Goal: Information Seeking & Learning: Learn about a topic

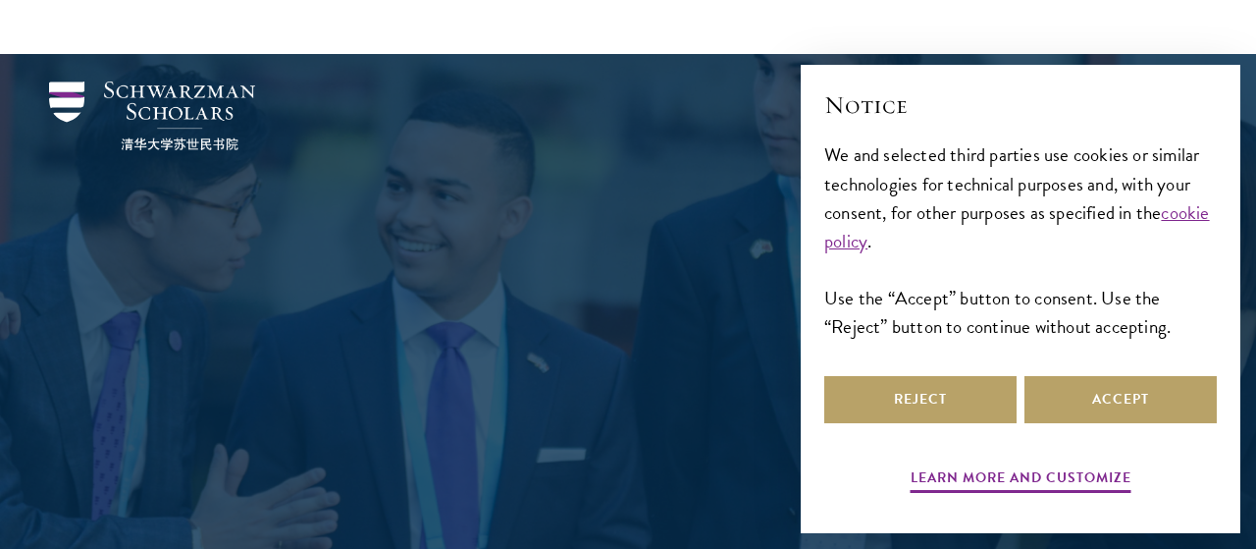
scroll to position [205, 0]
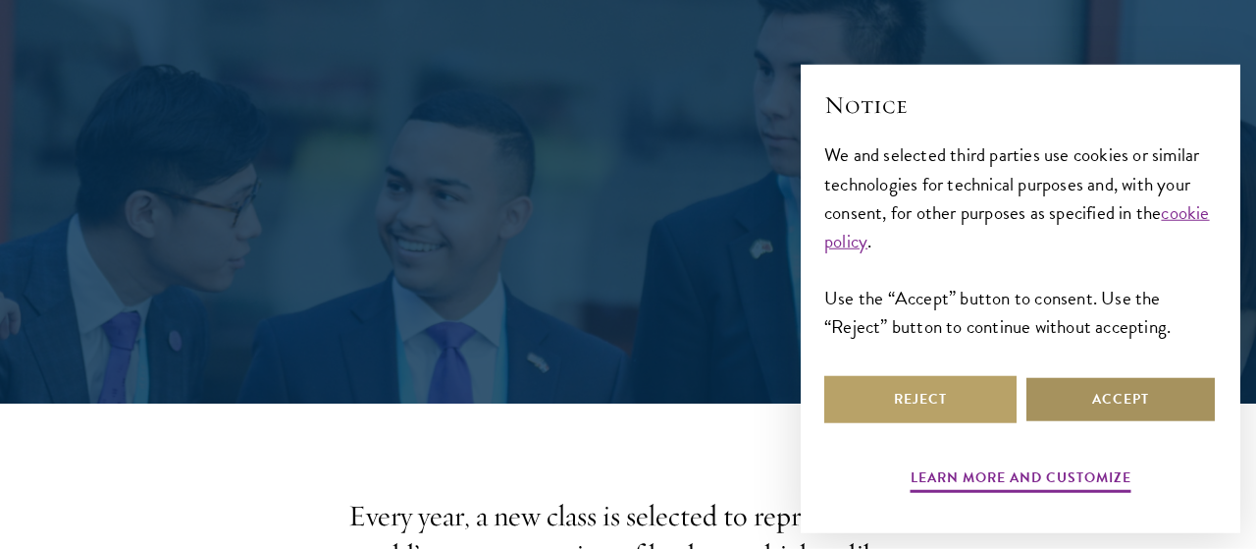
click at [1124, 382] on button "Accept" at bounding box center [1120, 399] width 192 height 47
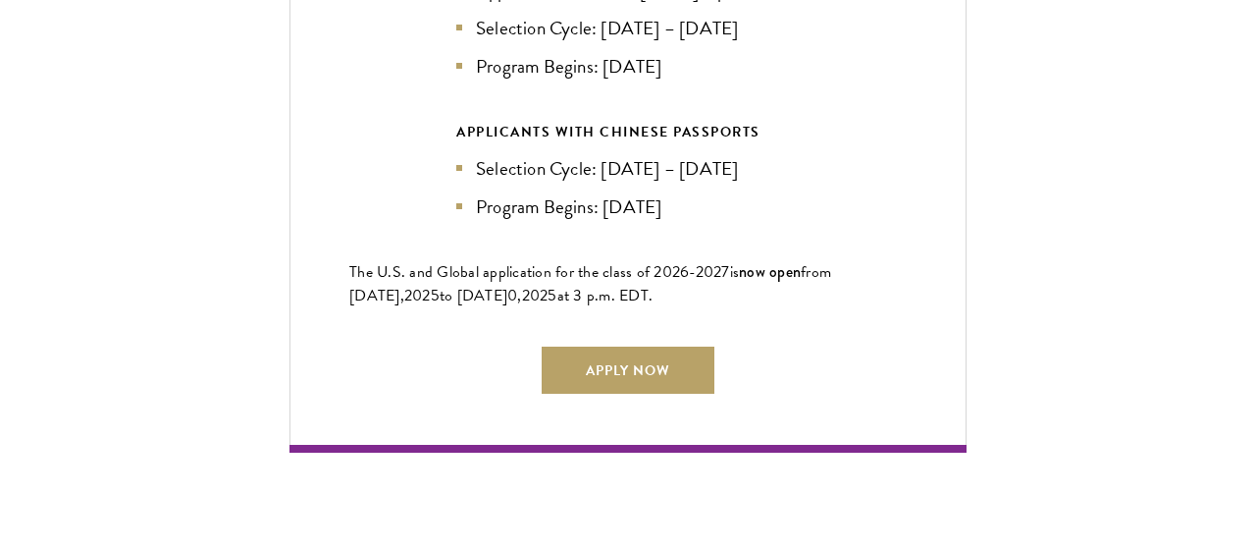
scroll to position [4504, 0]
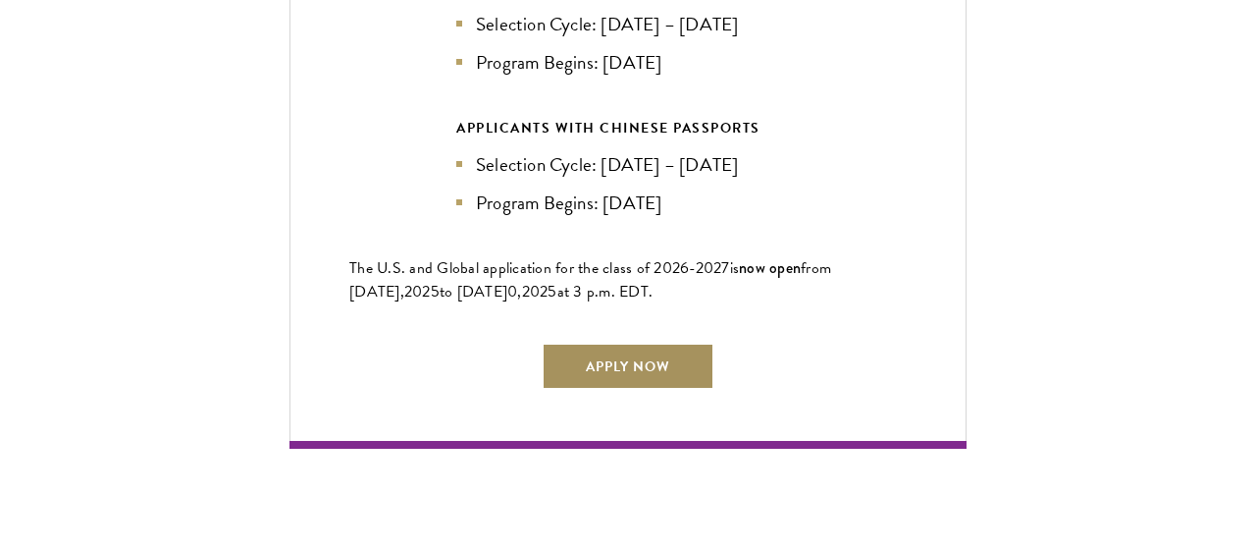
click at [651, 349] on link "Apply Now" at bounding box center [628, 365] width 173 height 47
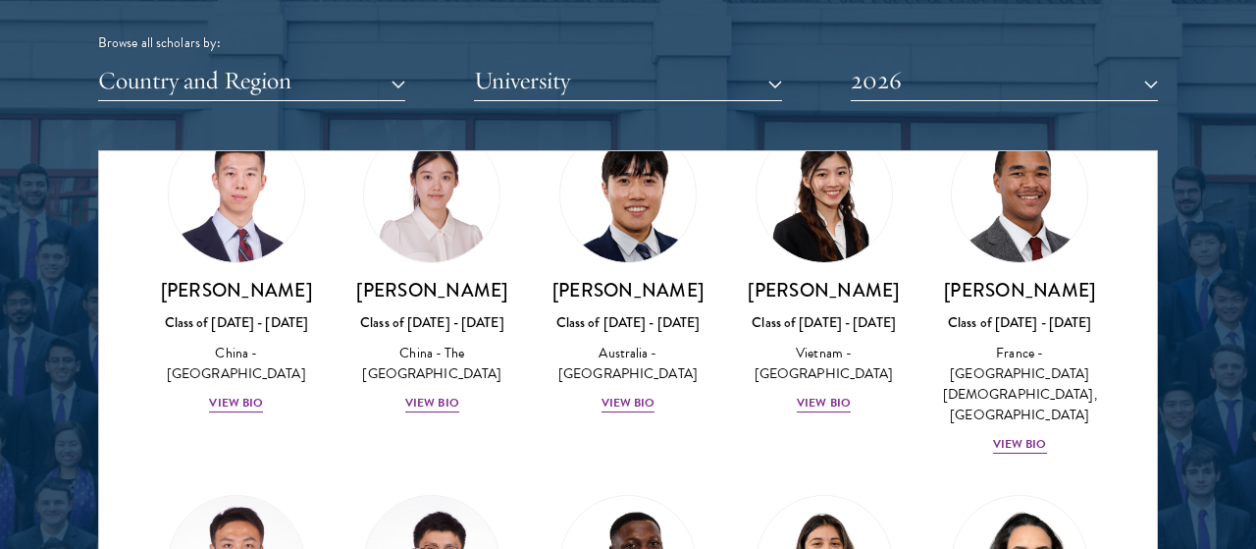
scroll to position [5852, 0]
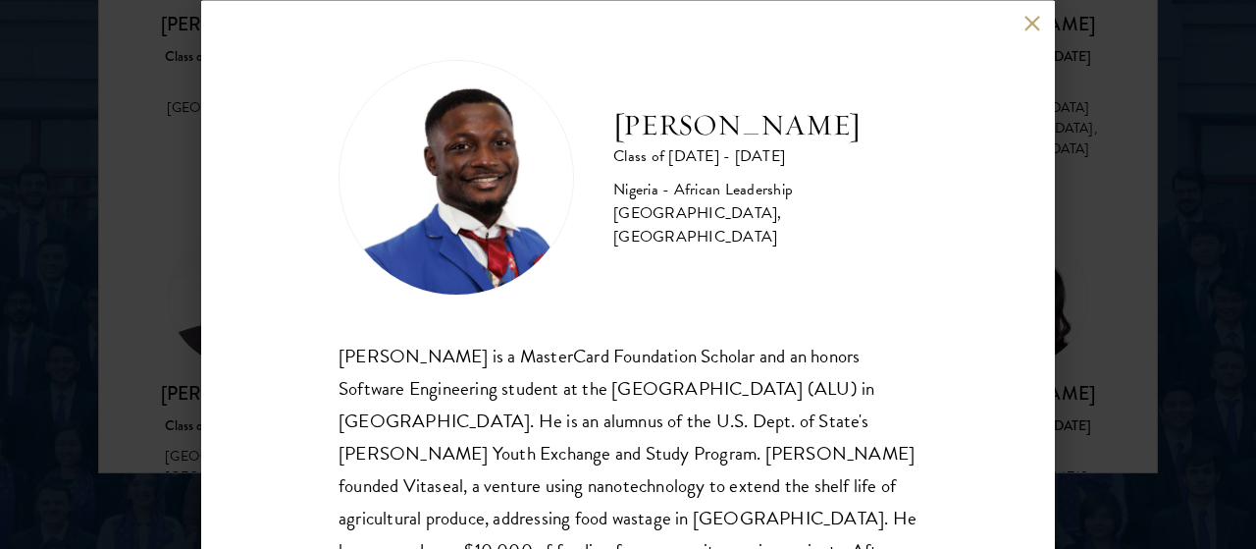
click at [1039, 36] on div "[PERSON_NAME] Class of [DATE] - [DATE] [GEOGRAPHIC_DATA] - African Leadership […" at bounding box center [628, 274] width 854 height 549
click at [1033, 28] on button at bounding box center [1031, 23] width 17 height 17
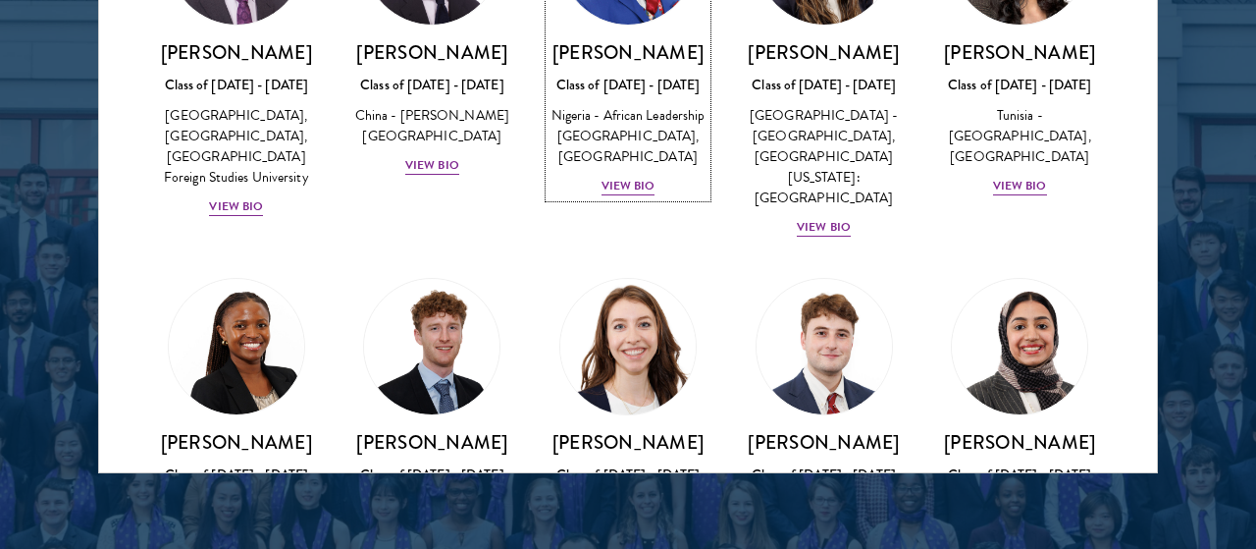
scroll to position [6194, 0]
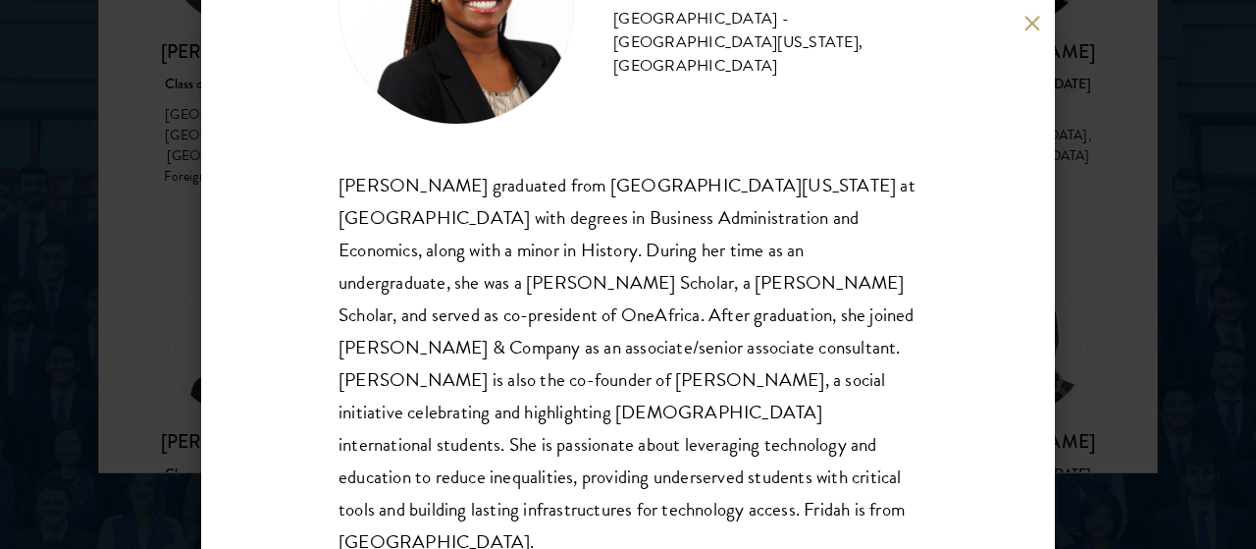
scroll to position [172, 0]
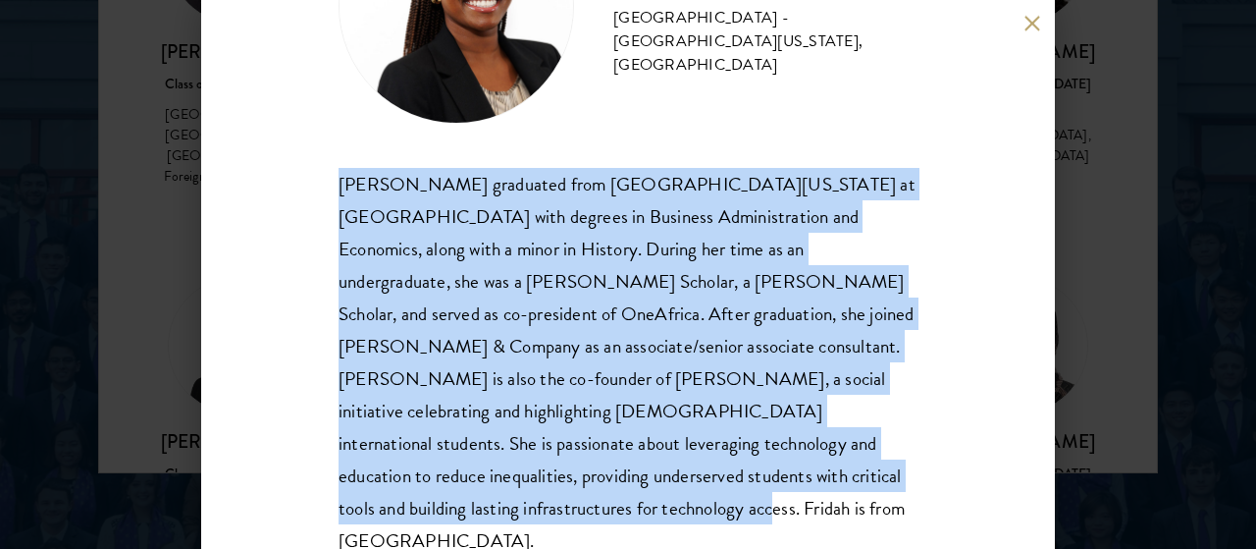
drag, startPoint x: 645, startPoint y: 485, endPoint x: 336, endPoint y: 192, distance: 425.5
click at [336, 192] on div "[PERSON_NAME] Class of [DATE] - [DATE] [GEOGRAPHIC_DATA] - [GEOGRAPHIC_DATA][US…" at bounding box center [628, 274] width 854 height 549
copy div "[PERSON_NAME] graduated from [GEOGRAPHIC_DATA][US_STATE] at [GEOGRAPHIC_DATA] w…"
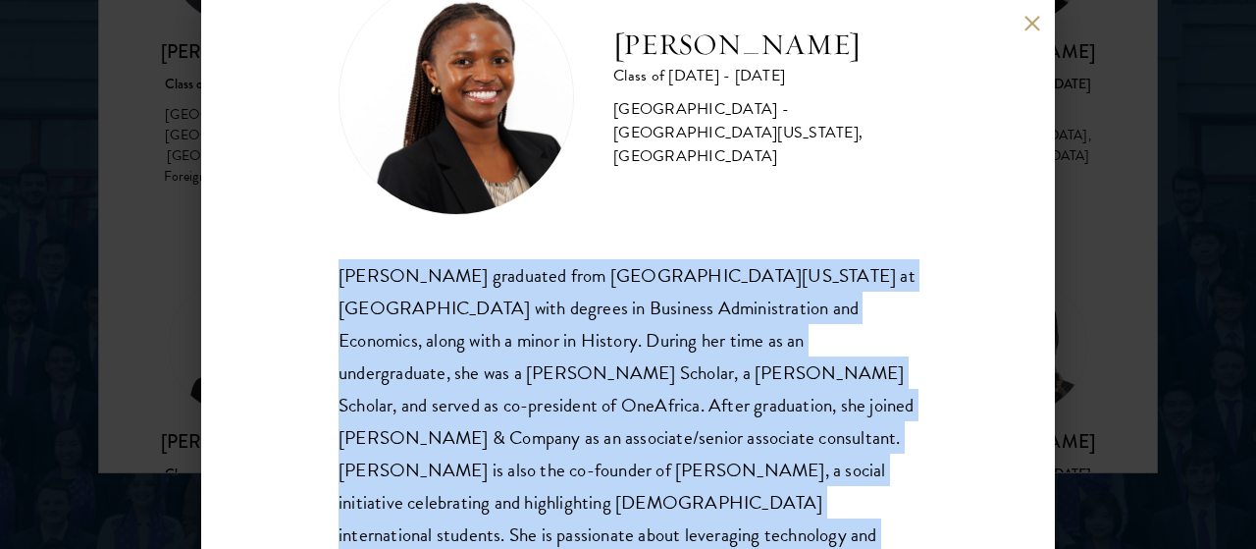
scroll to position [81, 0]
